Goal: Information Seeking & Learning: Learn about a topic

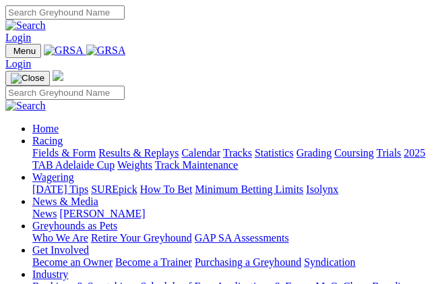
click at [11, 54] on img "Toggle navigation" at bounding box center [11, 54] width 0 height 0
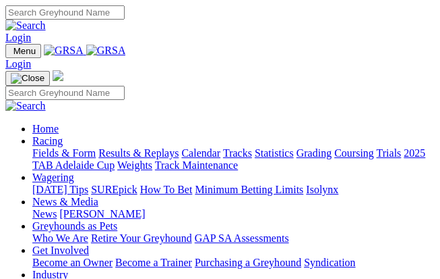
click at [63, 142] on link "Racing" at bounding box center [47, 140] width 30 height 11
click at [63, 146] on link "Racing" at bounding box center [47, 140] width 30 height 11
click at [96, 159] on link "Fields & Form" at bounding box center [63, 152] width 63 height 11
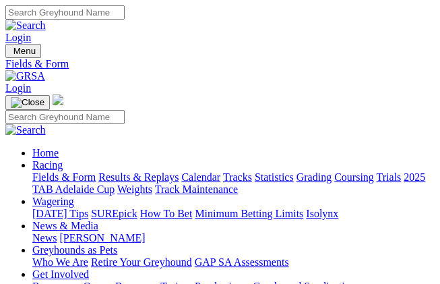
type input "Yesterday, 22 Aug 2025"
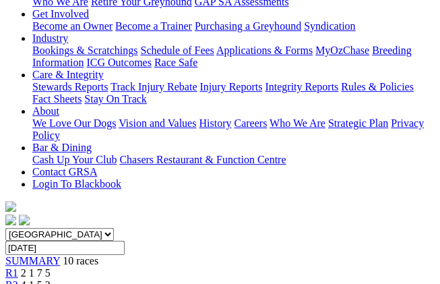
scroll to position [231, 0]
